Goal: Find specific page/section

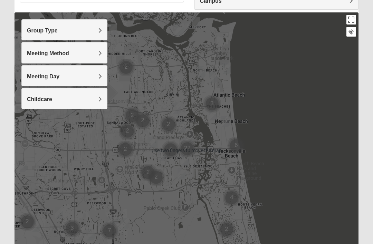
scroll to position [68, 0]
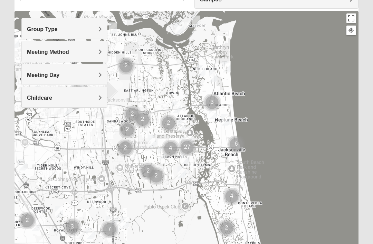
click at [350, 33] on button at bounding box center [351, 31] width 10 height 10
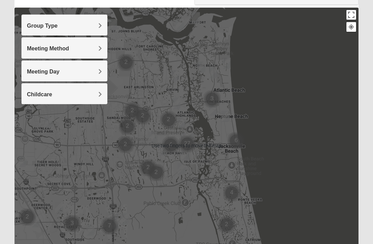
scroll to position [69, 0]
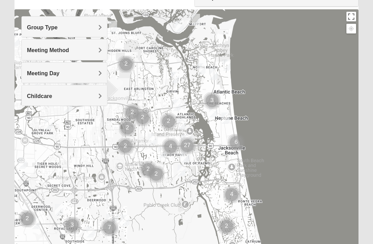
click at [40, 27] on span "Group Type" at bounding box center [42, 27] width 31 height 6
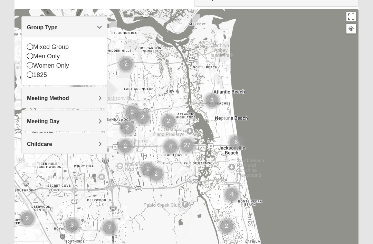
click at [31, 48] on icon at bounding box center [30, 46] width 6 height 6
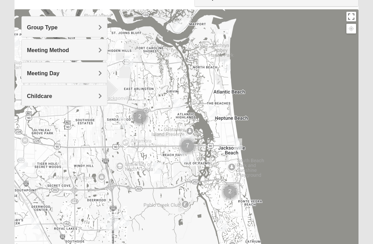
click at [38, 71] on span "Meeting Day" at bounding box center [43, 73] width 32 height 6
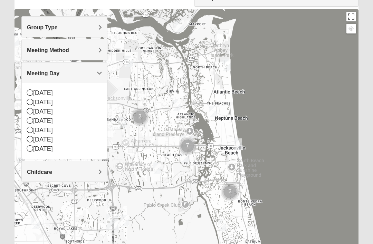
click at [37, 48] on span "Meeting Method" at bounding box center [48, 50] width 42 height 6
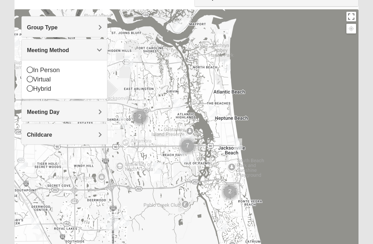
click at [34, 66] on div "In Person" at bounding box center [64, 70] width 75 height 9
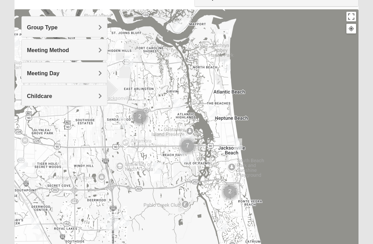
click at [36, 72] on span "Meeting Day" at bounding box center [43, 73] width 32 height 6
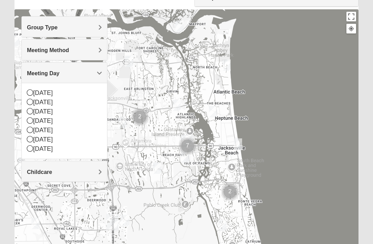
click at [317, 142] on div at bounding box center [186, 147] width 344 height 276
click at [37, 71] on span "Meeting Day" at bounding box center [43, 73] width 32 height 6
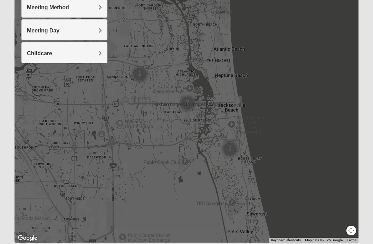
scroll to position [114, 0]
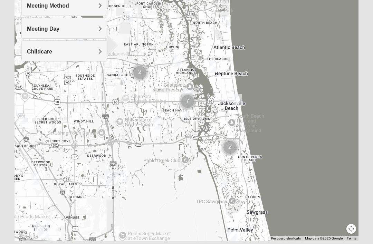
click at [350, 224] on button "Map camera controls" at bounding box center [351, 229] width 10 height 10
click at [327, 226] on button "Move down" at bounding box center [327, 229] width 10 height 10
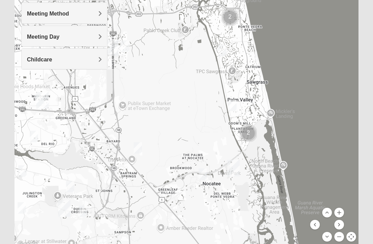
scroll to position [105, 0]
click at [339, 139] on div at bounding box center [186, 111] width 344 height 276
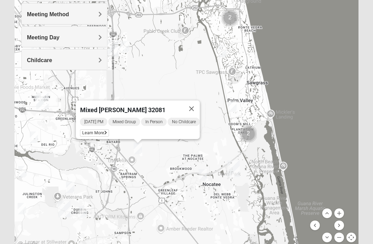
click at [318, 97] on div "Mixed [PERSON_NAME] 32081 [DATE] PM Mixed Group In Person No Childcare Learn Mo…" at bounding box center [186, 111] width 344 height 276
click at [196, 104] on button "Close" at bounding box center [191, 108] width 17 height 17
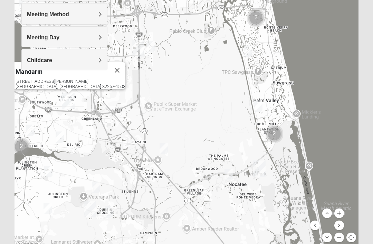
click at [89, 79] on div "[STREET_ADDRESS][PERSON_NAME]" at bounding box center [71, 84] width 110 height 10
click at [199, 92] on div "Mandarin [STREET_ADDRESS][PERSON_NAME]" at bounding box center [186, 111] width 344 height 276
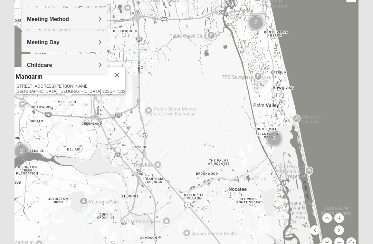
scroll to position [110, 0]
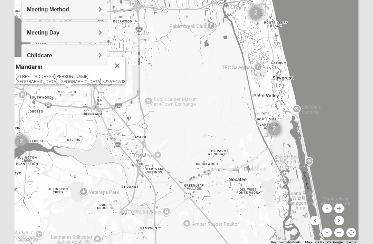
click at [49, 74] on div "[STREET_ADDRESS][PERSON_NAME]" at bounding box center [71, 79] width 110 height 10
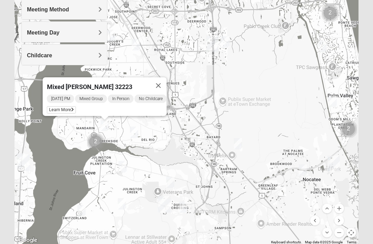
click at [167, 78] on button "Close" at bounding box center [158, 85] width 17 height 17
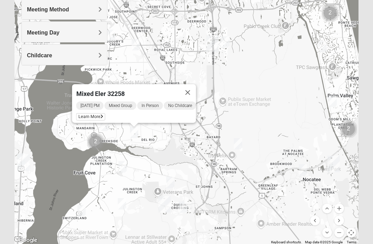
click at [192, 86] on button "Close" at bounding box center [187, 92] width 17 height 17
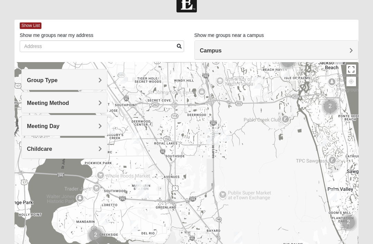
scroll to position [0, 0]
